Goal: Task Accomplishment & Management: Complete application form

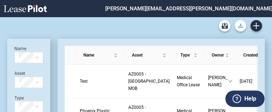
click at [240, 29] on button "Download Blank Form" at bounding box center [239, 25] width 11 height 11
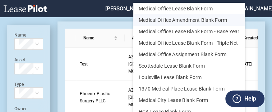
click at [228, 23] on button "Medical Office Amendment Blank Form" at bounding box center [188, 19] width 111 height 11
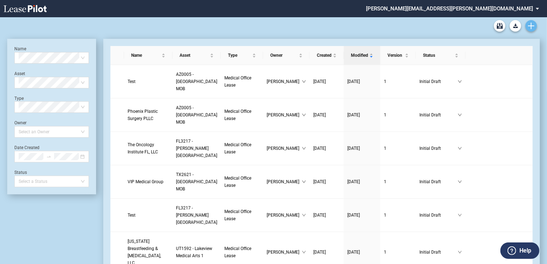
click at [532, 26] on use "Create new document" at bounding box center [531, 26] width 6 height 6
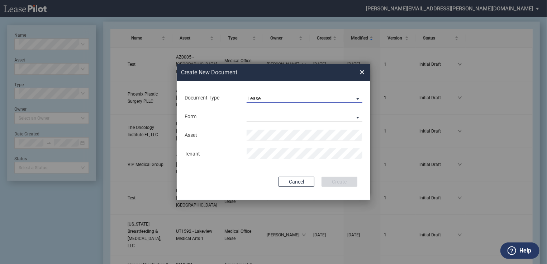
click at [356, 96] on span "Document Type: \aLease\a" at bounding box center [356, 98] width 9 height 7
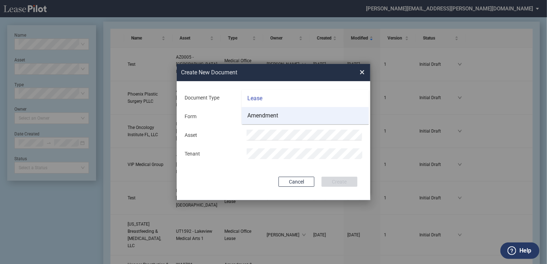
click at [273, 121] on md-option "Amendment" at bounding box center [305, 115] width 127 height 17
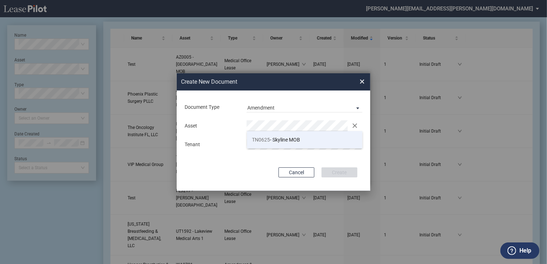
click at [265, 139] on span "TN0625" at bounding box center [262, 140] width 18 height 6
click at [306, 173] on button "Cancel" at bounding box center [297, 172] width 36 height 10
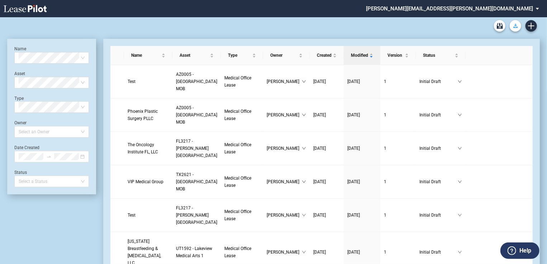
click at [515, 24] on icon "Download Blank Form" at bounding box center [516, 26] width 5 height 4
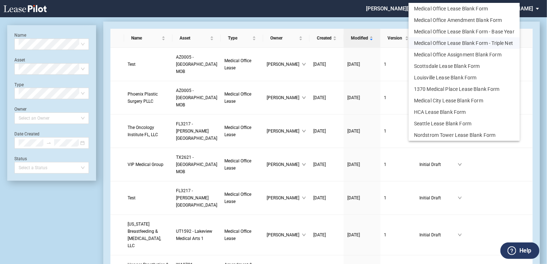
click at [492, 43] on button "Medical Office Lease Blank Form - Triple Net" at bounding box center [464, 42] width 111 height 11
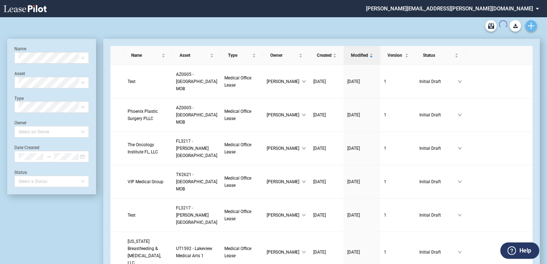
click at [532, 28] on icon "Create new document" at bounding box center [531, 26] width 6 height 6
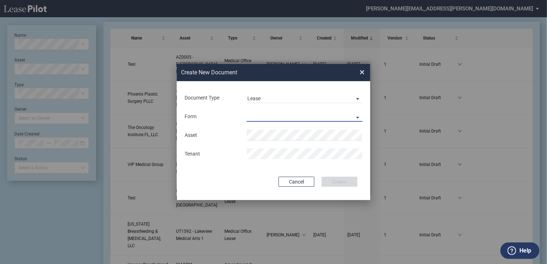
click at [360, 118] on md-select "Medical Office Lease Scottsdale Lease Louisville Lease 1370 Medical Place Lease…" at bounding box center [305, 116] width 116 height 11
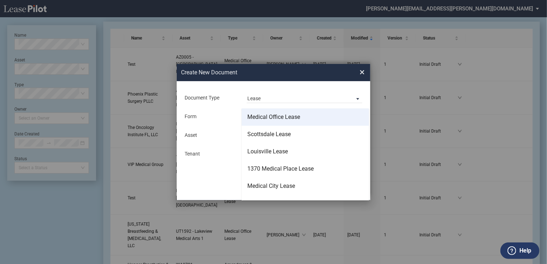
click at [311, 115] on md-option "Medical Office Lease" at bounding box center [305, 116] width 127 height 17
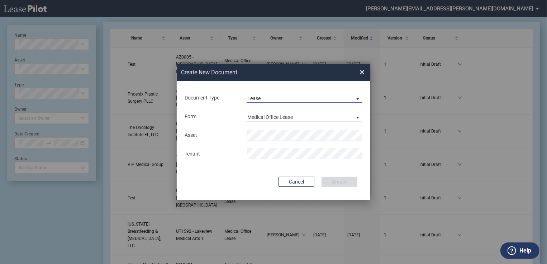
click at [354, 98] on span "Document Type: \aLease\a" at bounding box center [356, 98] width 9 height 7
click at [354, 98] on md-option "Lease" at bounding box center [305, 98] width 127 height 17
click at [358, 116] on span "Lease Form: \aMedical Office Lease\a" at bounding box center [356, 116] width 9 height 7
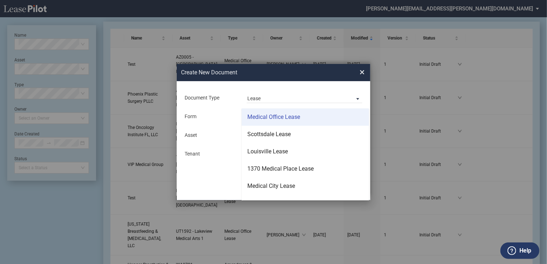
click at [286, 121] on div "Medical Office Lease" at bounding box center [274, 117] width 53 height 8
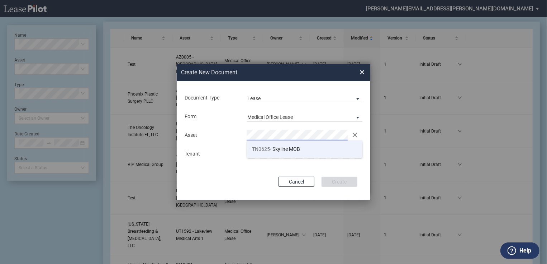
click at [284, 153] on li "TN0625 - Skyline MOB" at bounding box center [305, 148] width 116 height 17
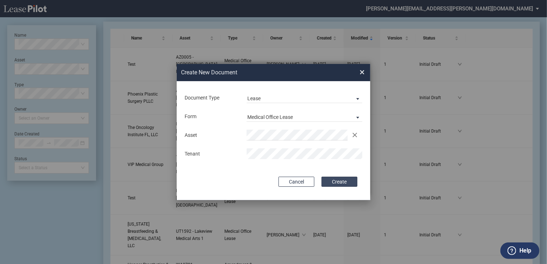
click at [336, 180] on button "Create" at bounding box center [340, 181] width 36 height 10
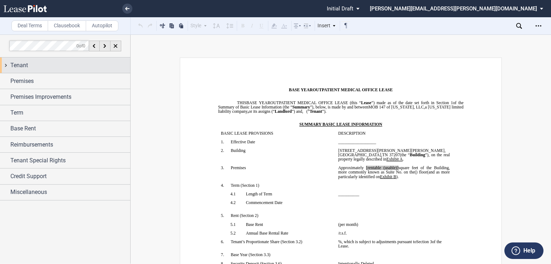
click at [9, 63] on div "Tenant" at bounding box center [65, 64] width 130 height 15
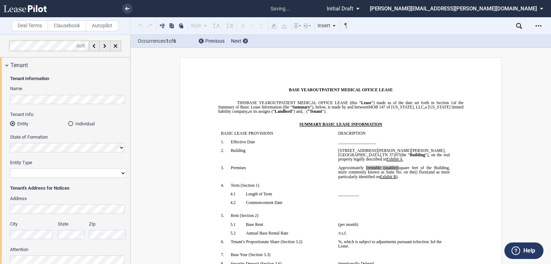
click at [116, 174] on select "Corporation Limited Liability Company General Partnership Limited Partnership O…" at bounding box center [68, 172] width 116 height 9
select select "corporation"
click at [10, 168] on select "Corporation Limited Liability Company General Partnership Limited Partnership O…" at bounding box center [68, 172] width 116 height 9
click at [306, 113] on span at bounding box center [305, 111] width 1 height 4
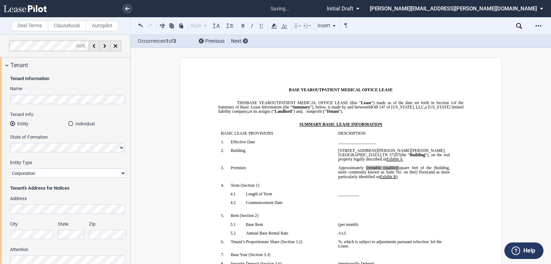
click at [323, 113] on span "﻿onprofit" at bounding box center [316, 111] width 15 height 4
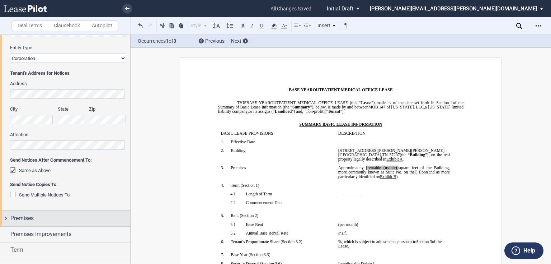
click at [3, 220] on div "Premises" at bounding box center [65, 217] width 130 height 15
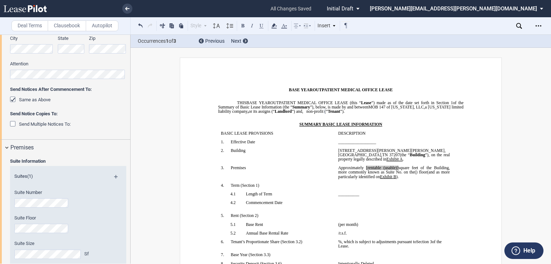
scroll to position [201, 0]
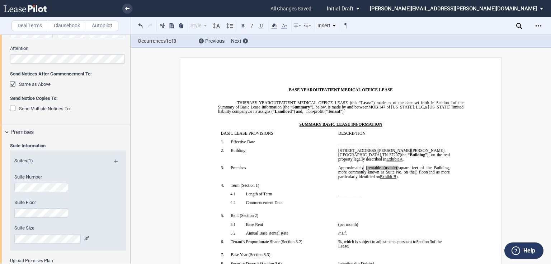
click at [366, 170] on span at bounding box center [365, 167] width 3 height 4
drag, startPoint x: 392, startPoint y: 176, endPoint x: 404, endPoint y: 183, distance: 14.0
click at [392, 170] on span "rentable (usable)]" at bounding box center [379, 167] width 29 height 4
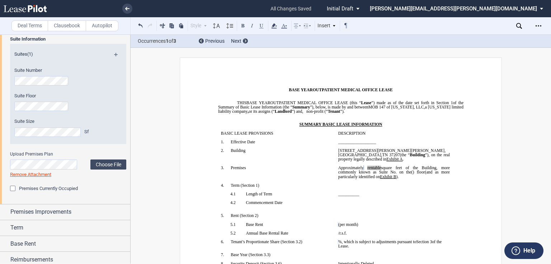
scroll to position [316, 0]
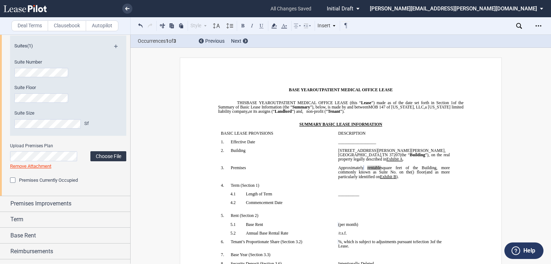
click at [102, 158] on label "Choose File" at bounding box center [108, 156] width 36 height 10
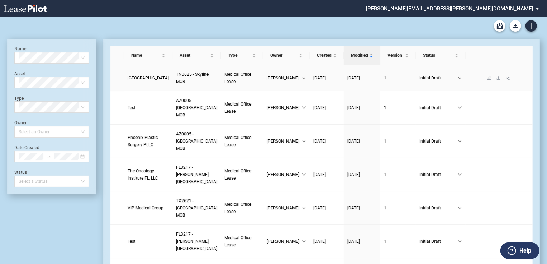
click at [135, 77] on link "Belmont University" at bounding box center [148, 77] width 41 height 7
